Goal: Task Accomplishment & Management: Use online tool/utility

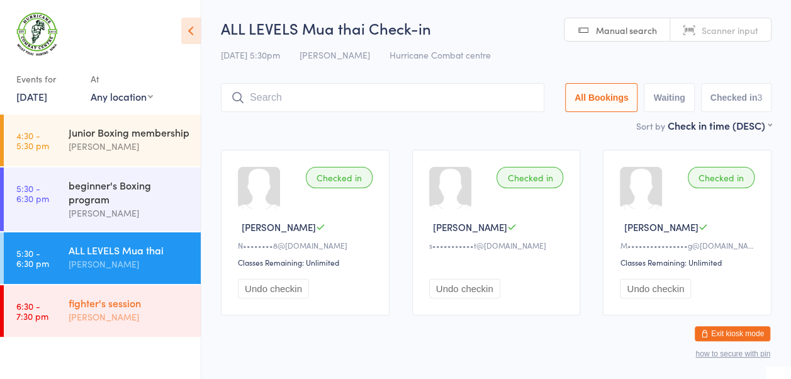
click at [149, 316] on div "[PERSON_NAME]" at bounding box center [129, 317] width 121 height 14
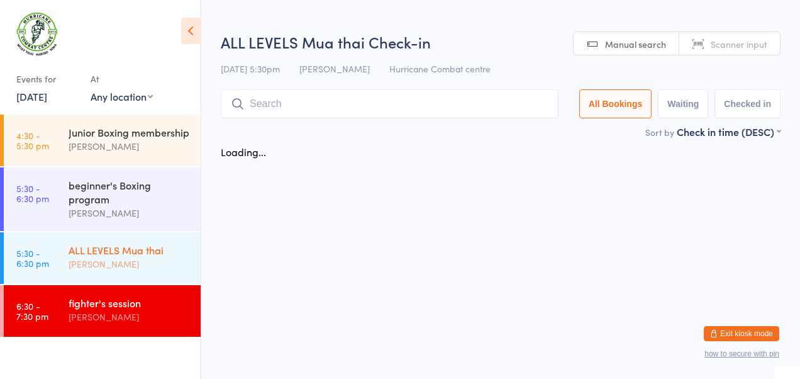
click at [132, 255] on div "ALL LEVELS Mua thai" at bounding box center [129, 250] width 121 height 14
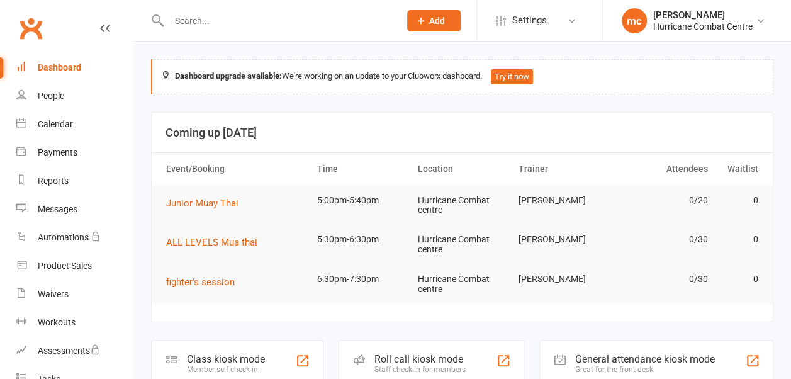
scroll to position [191, 0]
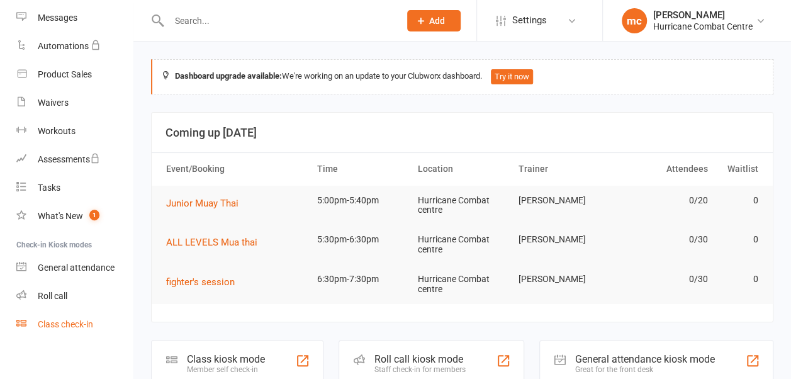
click at [61, 329] on link "Class check-in" at bounding box center [74, 324] width 116 height 28
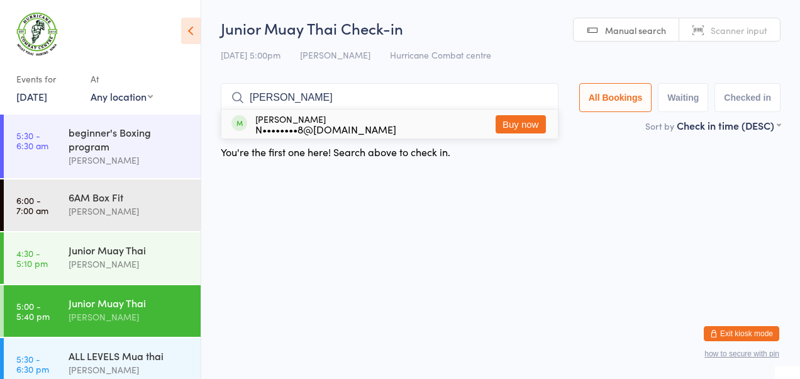
type input "neil"
click at [403, 130] on div "Neil Nand N••••••••8@gmail.com Buy now" at bounding box center [390, 123] width 337 height 29
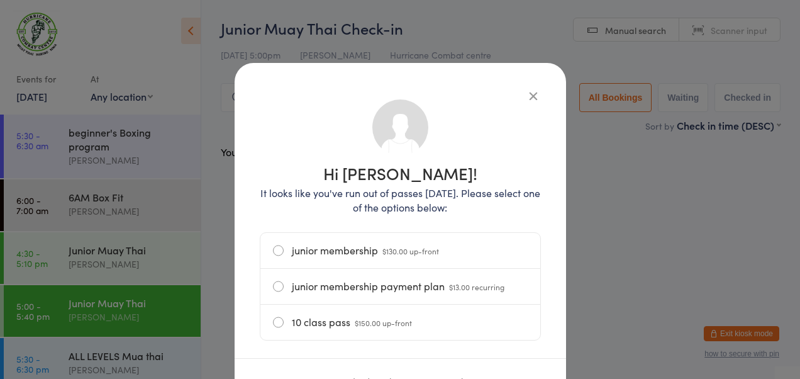
click at [529, 99] on icon "button" at bounding box center [534, 96] width 14 height 14
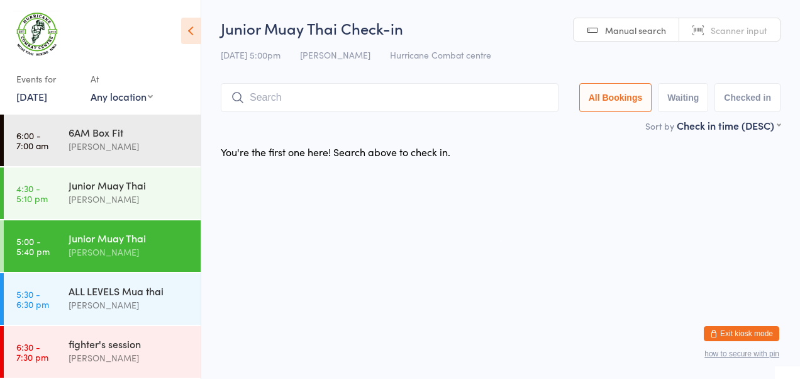
scroll to position [64, 0]
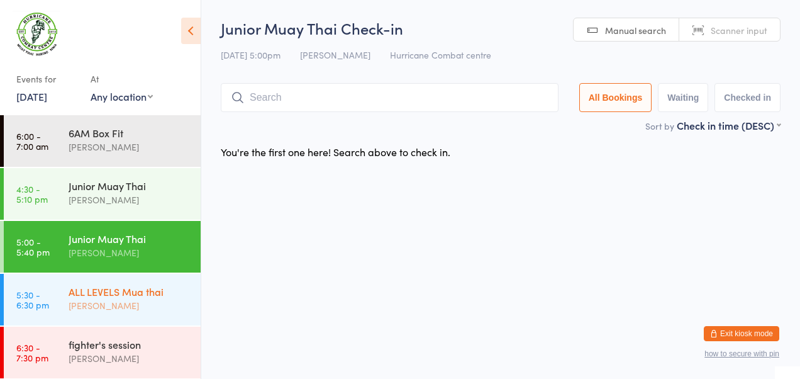
click at [138, 308] on div "[PERSON_NAME]" at bounding box center [129, 305] width 121 height 14
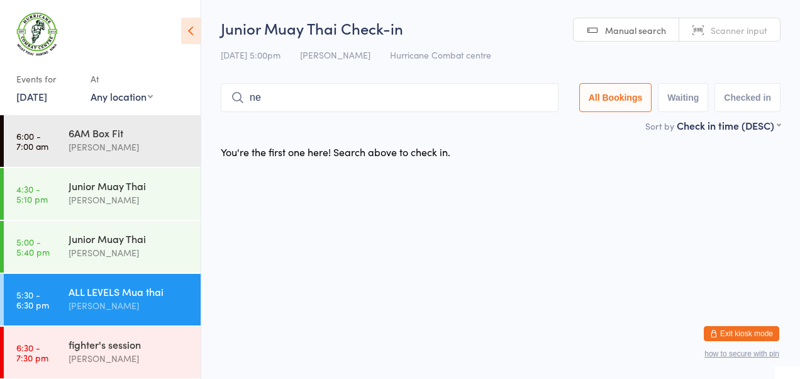
type input "n"
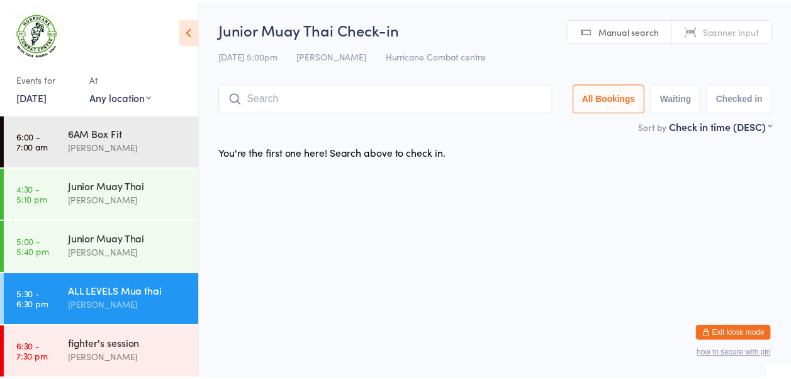
scroll to position [65, 0]
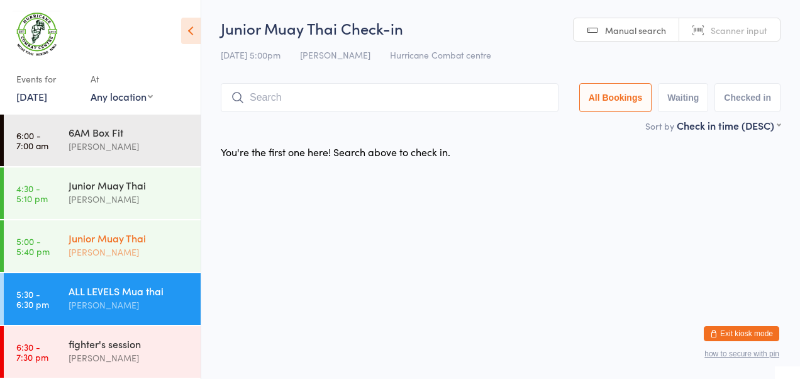
click at [75, 245] on div "[PERSON_NAME]" at bounding box center [129, 252] width 121 height 14
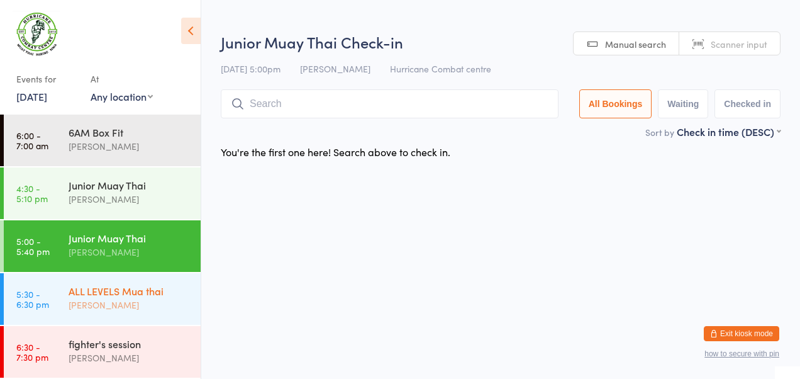
click at [28, 301] on time "5:30 - 6:30 pm" at bounding box center [32, 299] width 33 height 20
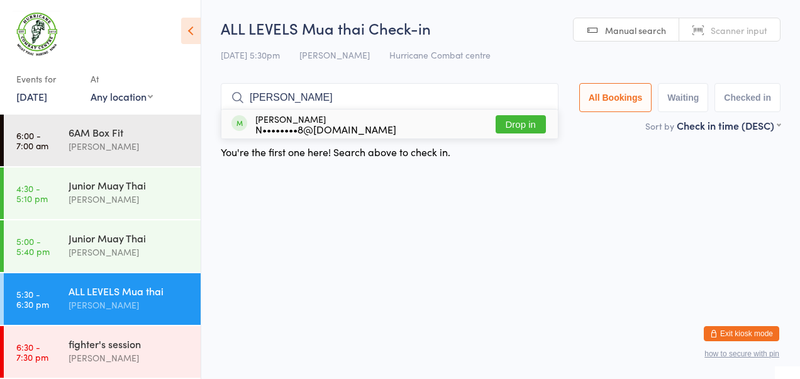
type input "neil"
click at [523, 123] on button "Drop in" at bounding box center [521, 124] width 50 height 18
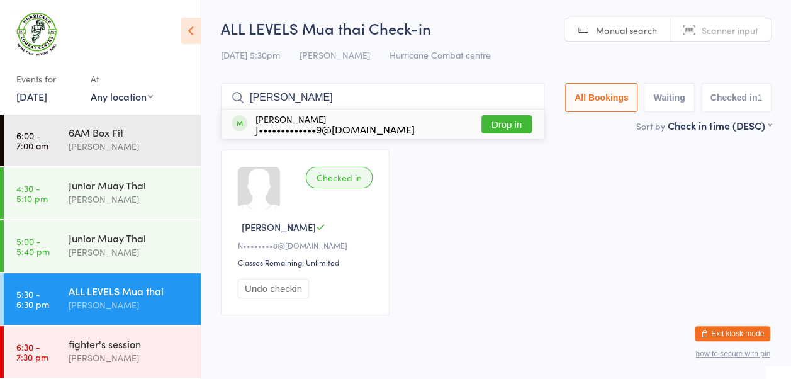
type input "jesse"
click at [500, 128] on button "Drop in" at bounding box center [506, 124] width 50 height 18
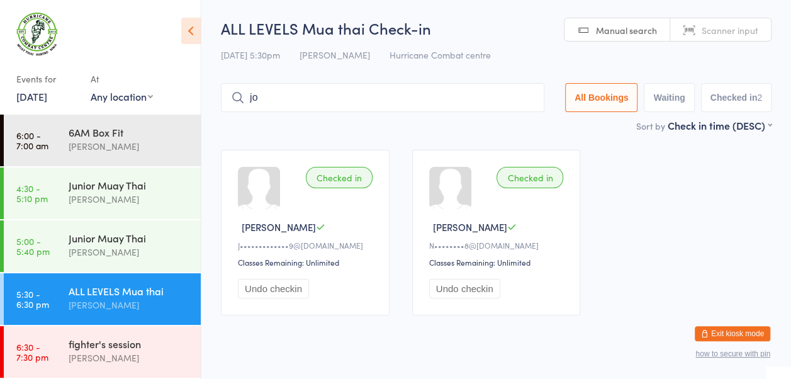
type input "j"
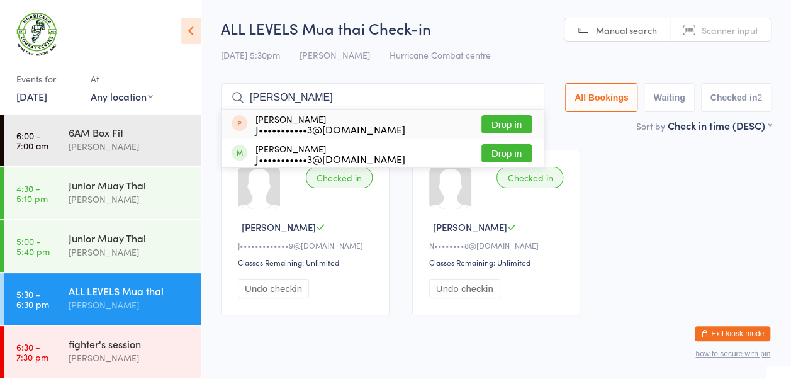
type input "joe"
click at [500, 128] on button "Drop in" at bounding box center [506, 124] width 50 height 18
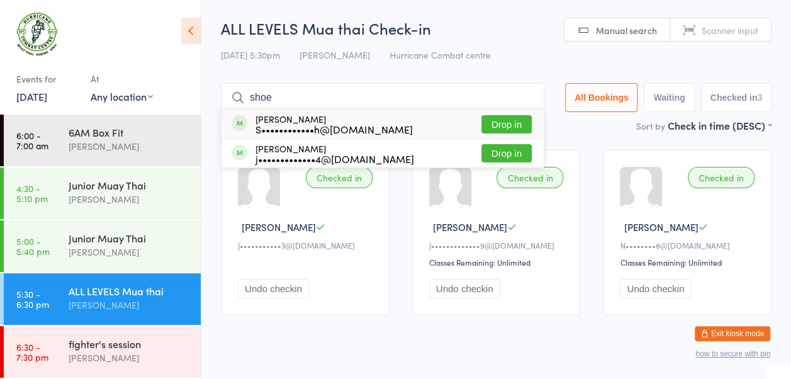
type input "shoe"
click at [515, 130] on button "Drop in" at bounding box center [506, 124] width 50 height 18
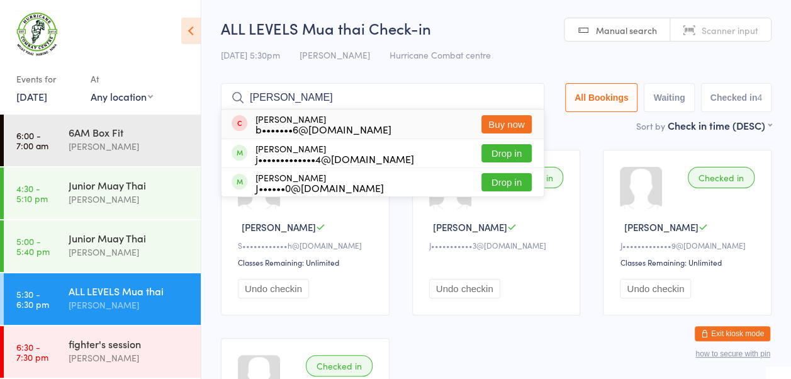
type input "jay"
click at [512, 154] on button "Drop in" at bounding box center [506, 153] width 50 height 18
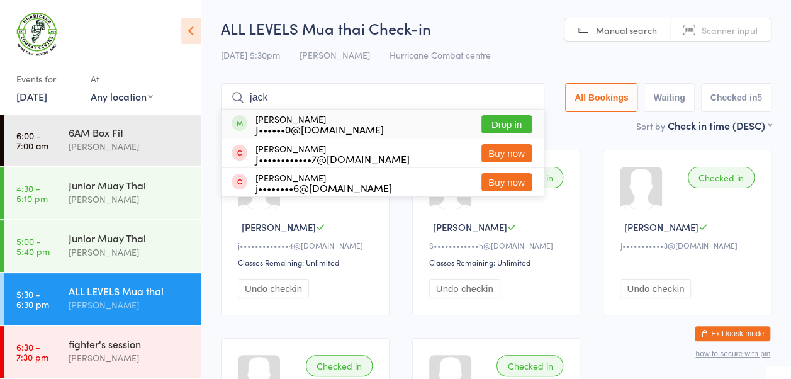
type input "jack"
click at [510, 123] on button "Drop in" at bounding box center [506, 124] width 50 height 18
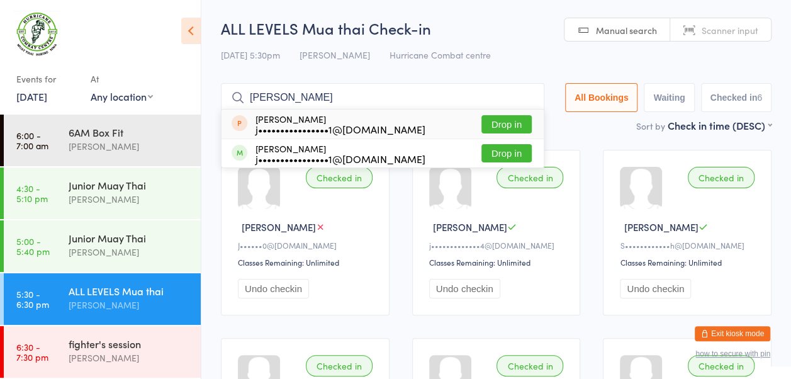
type input "john"
click at [507, 125] on button "Drop in" at bounding box center [506, 124] width 50 height 18
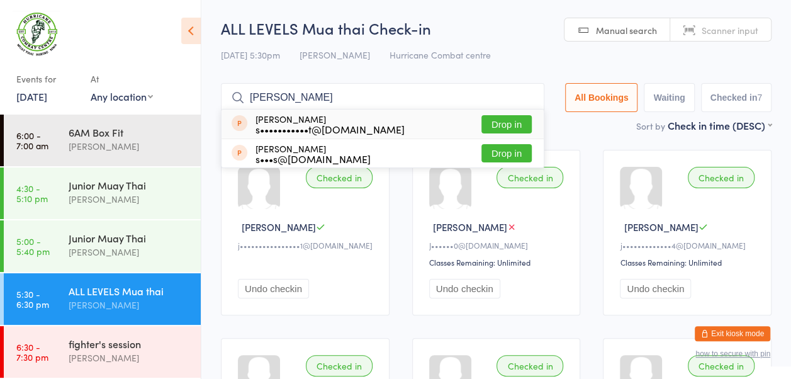
type input "harrison shanks"
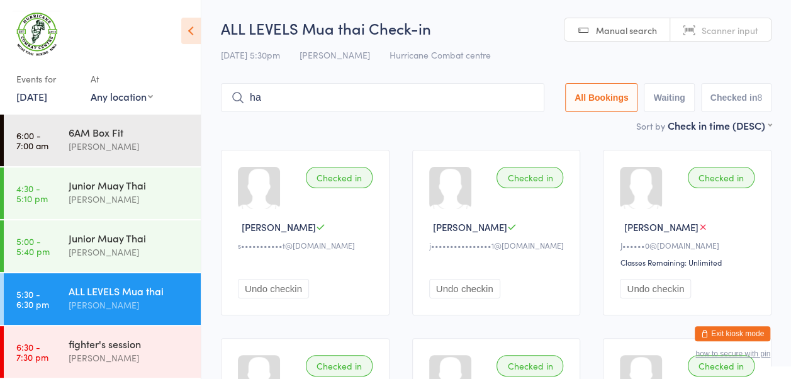
type input "h"
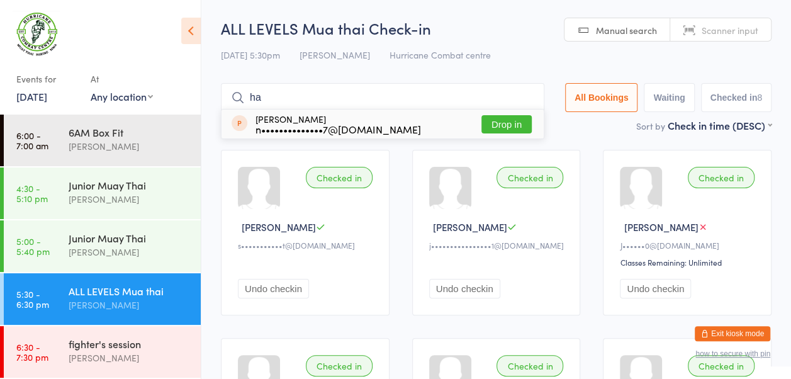
type input "h"
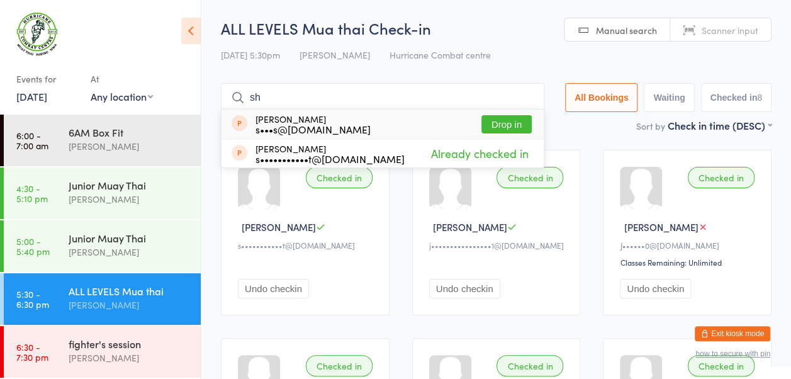
type input "s"
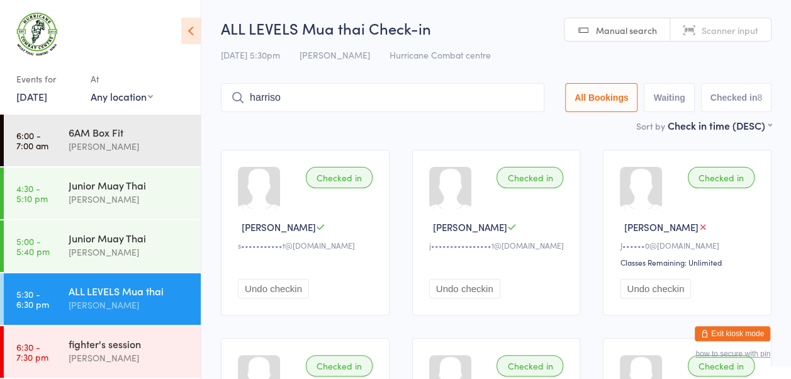
type input "harrison"
click at [143, 359] on div "[PERSON_NAME]" at bounding box center [129, 358] width 121 height 14
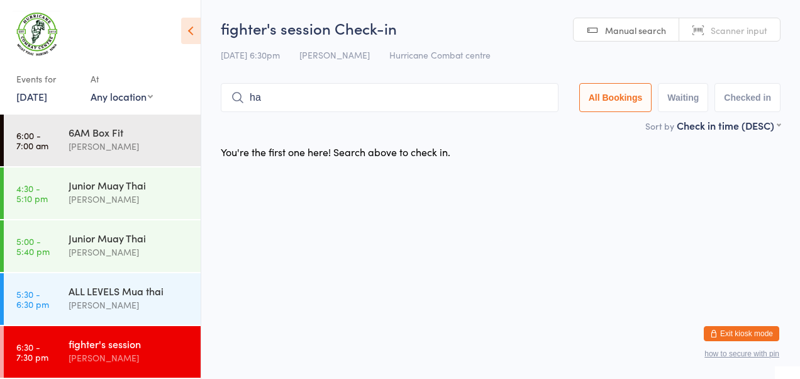
type input "h"
click at [43, 286] on link "5:30 - 6:30 pm ALL LEVELS Mua thai mitchell carter" at bounding box center [102, 299] width 197 height 52
